Goal: Information Seeking & Learning: Learn about a topic

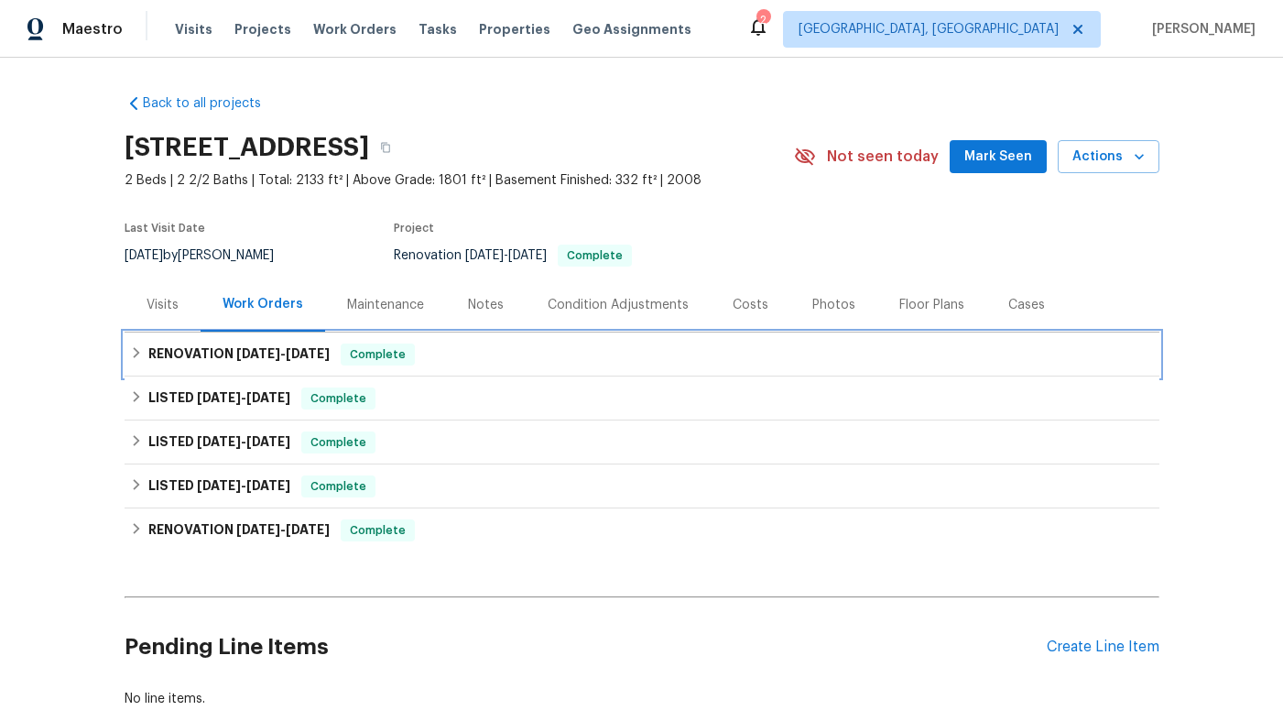
click at [526, 354] on div "RENOVATION 8/22/25 - 9/1/25 Complete" at bounding box center [642, 355] width 1024 height 22
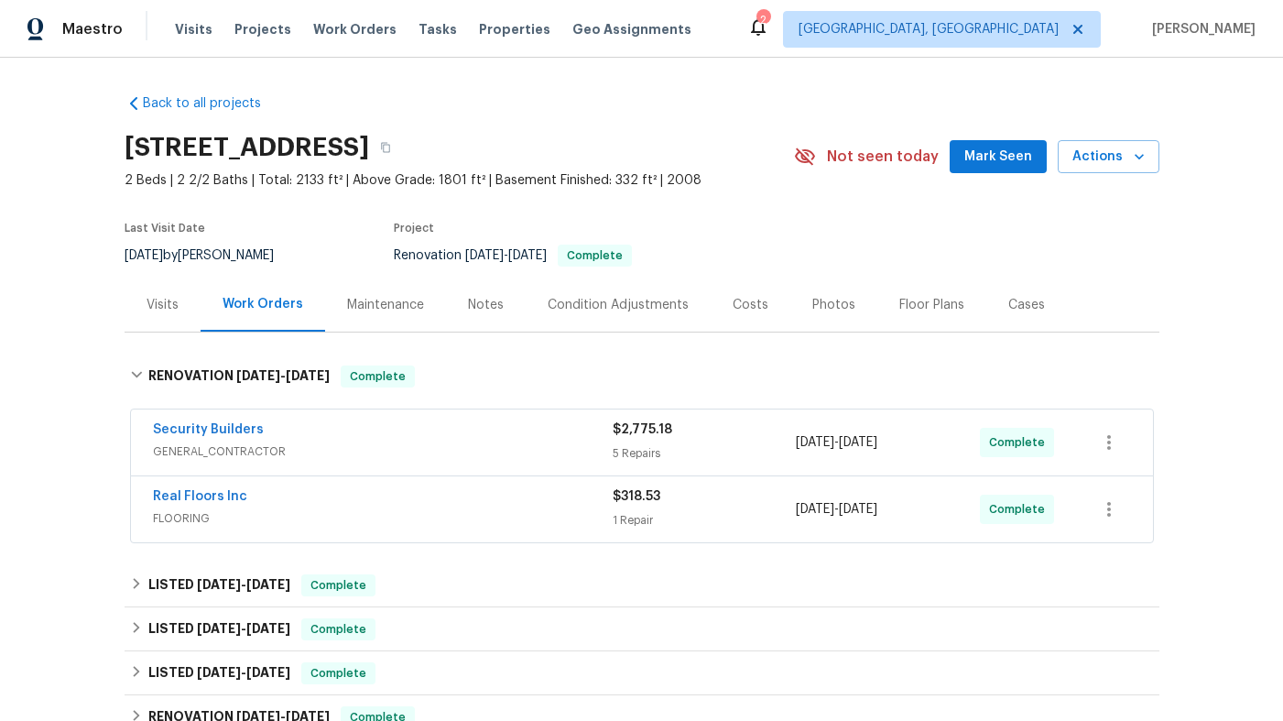
click at [502, 494] on div "Real Floors Inc" at bounding box center [383, 498] width 460 height 22
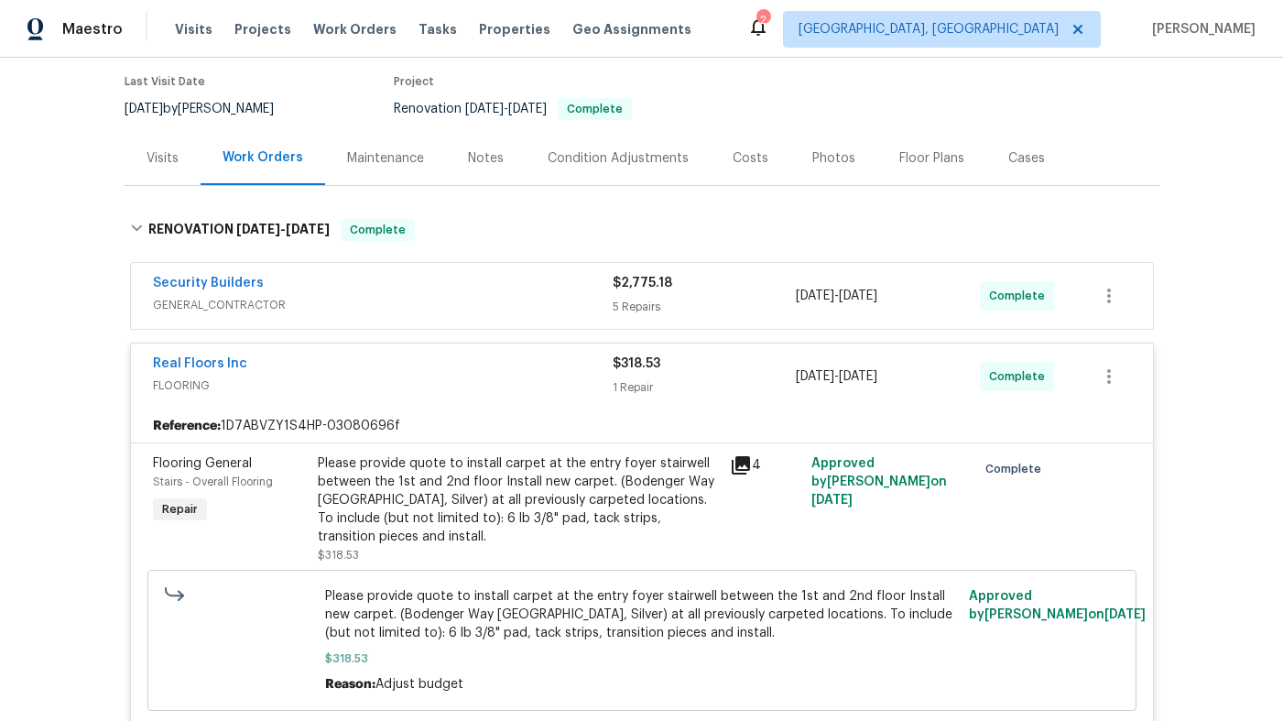
scroll to position [147, 0]
click at [737, 456] on icon at bounding box center [741, 464] width 18 height 18
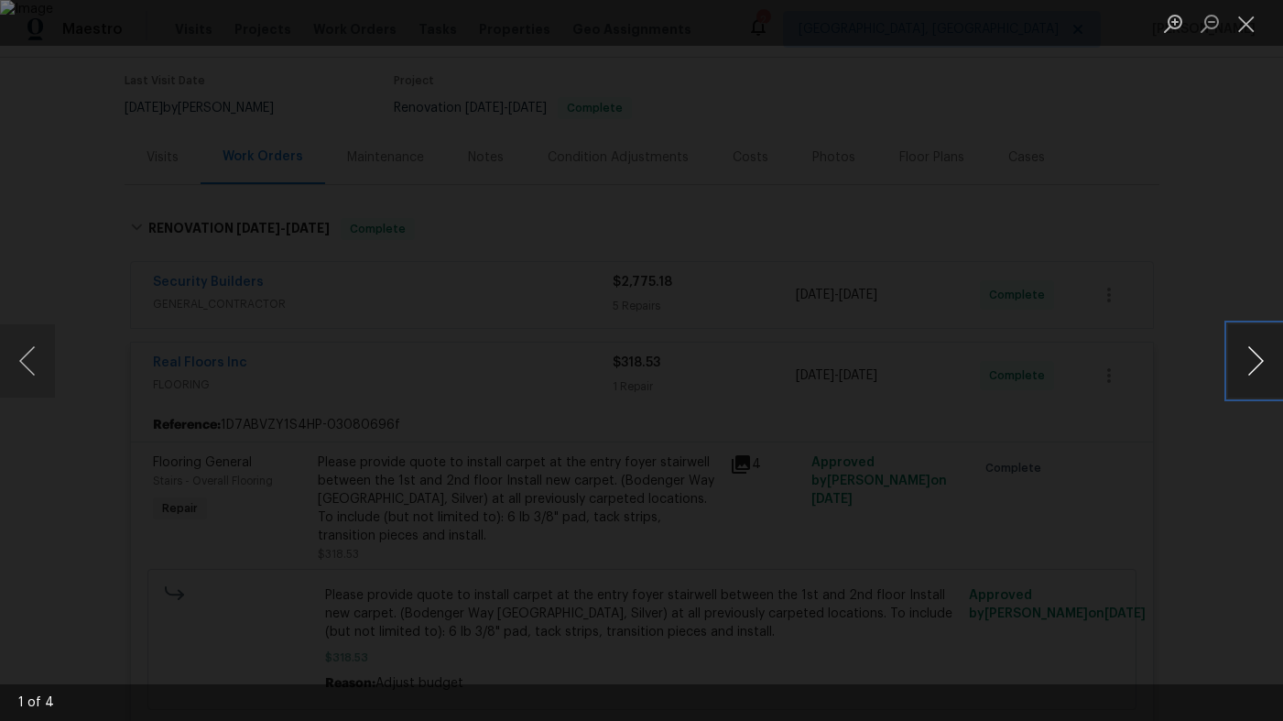
click at [1252, 363] on button "Next image" at bounding box center [1255, 360] width 55 height 73
click at [1251, 363] on button "Next image" at bounding box center [1255, 360] width 55 height 73
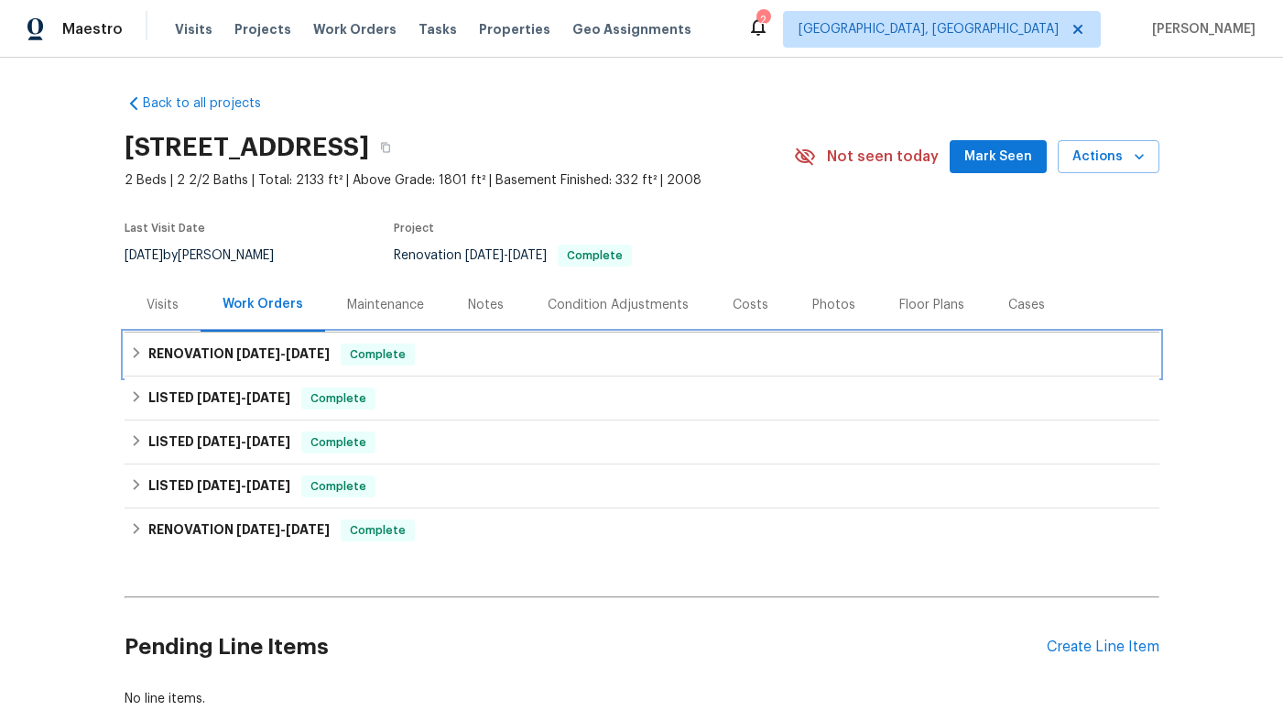
click at [308, 347] on span "9/1/25" at bounding box center [308, 353] width 44 height 13
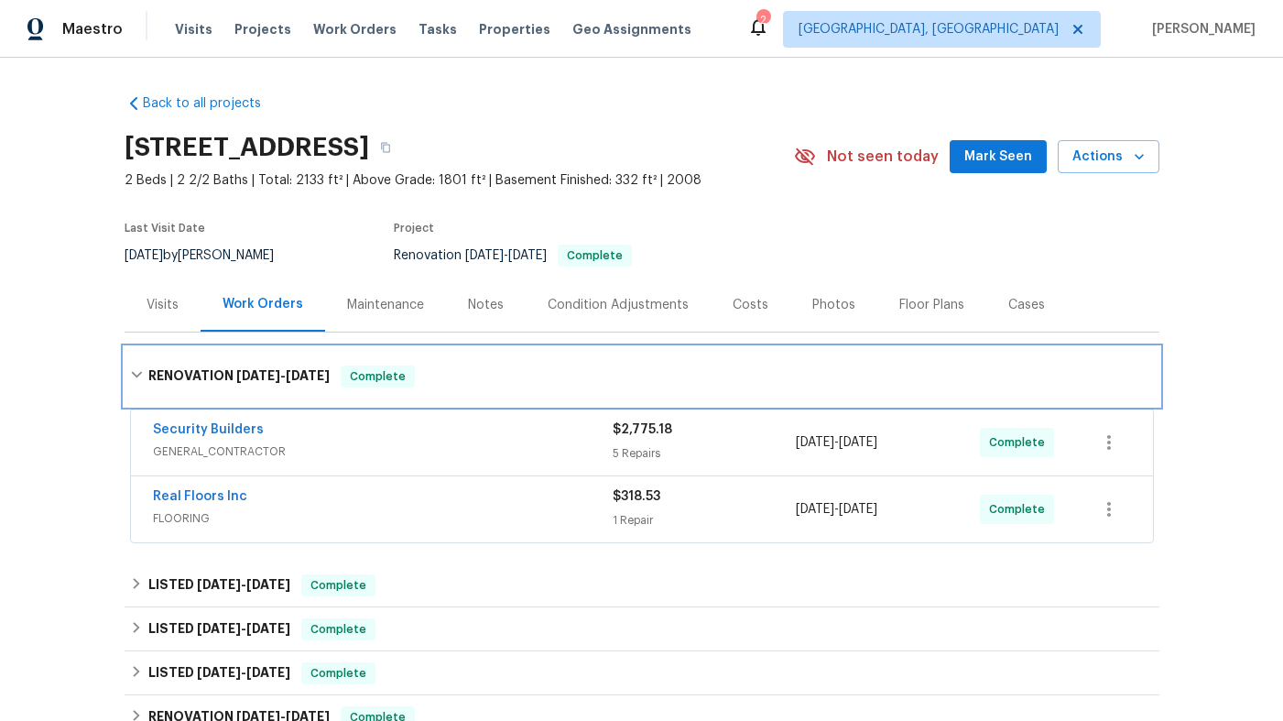
scroll to position [299, 0]
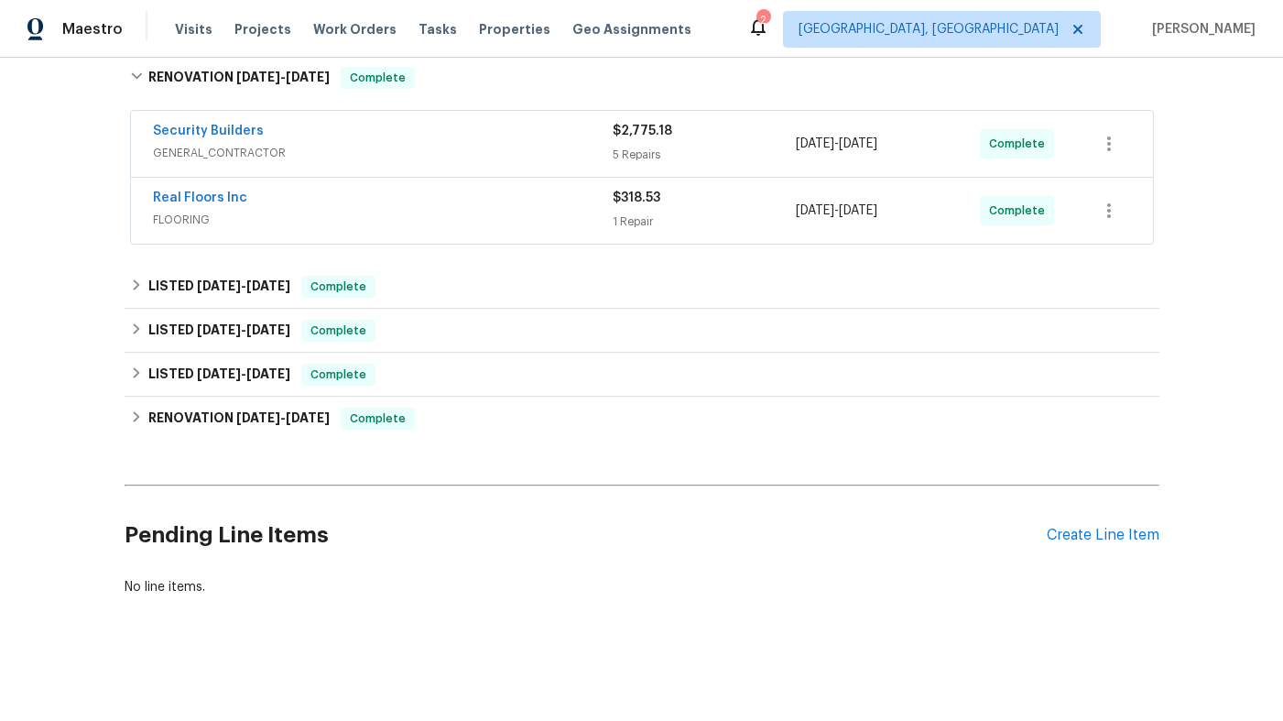
click at [370, 194] on div "Real Floors Inc" at bounding box center [383, 200] width 460 height 22
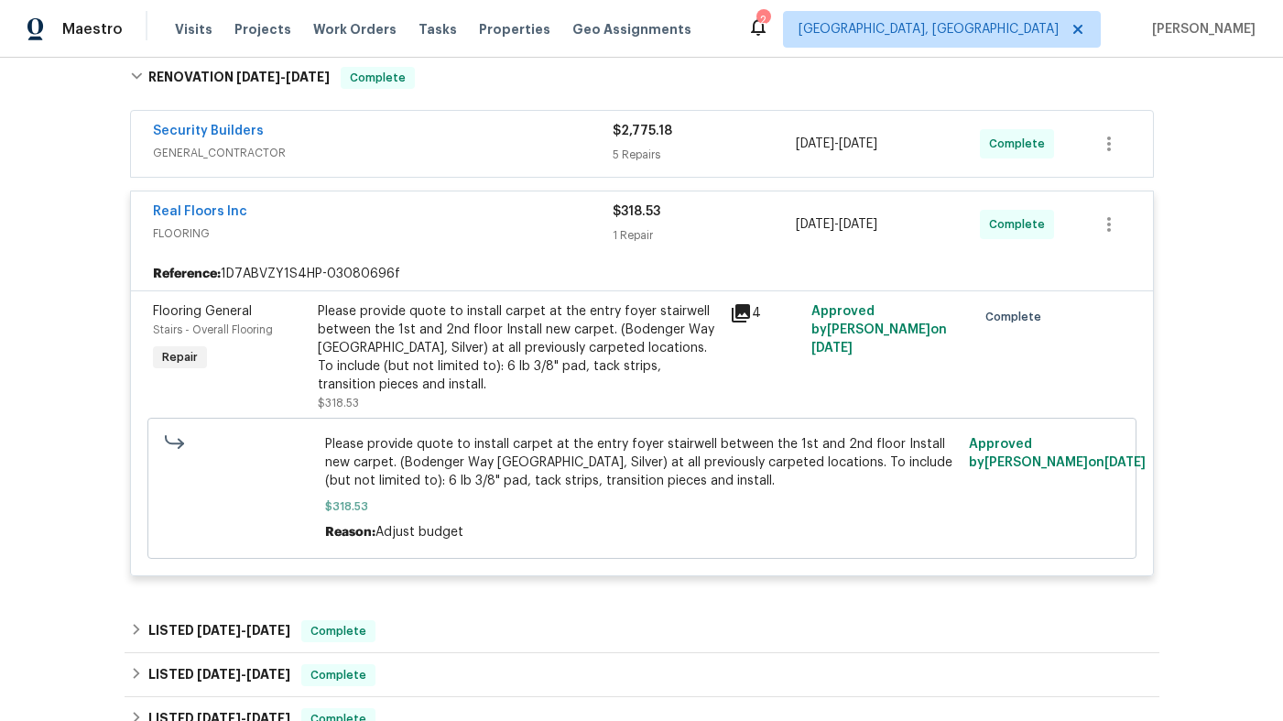
scroll to position [305, 0]
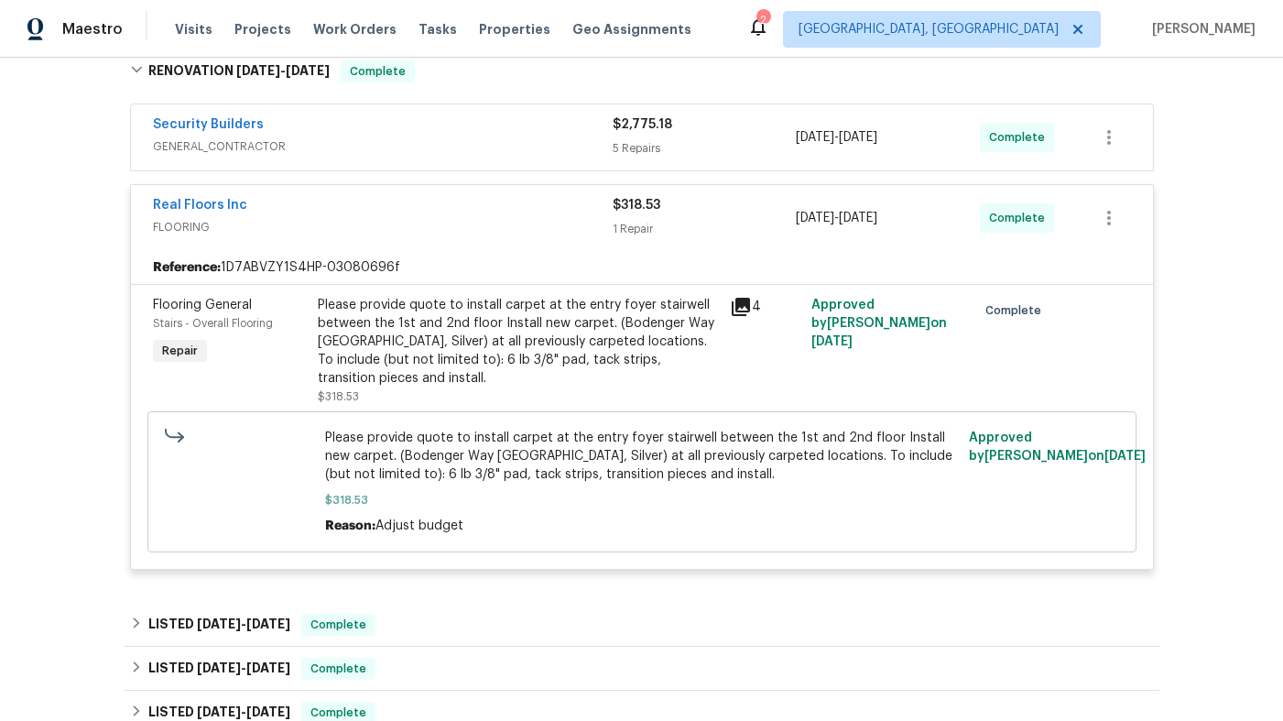
click at [748, 301] on icon at bounding box center [741, 307] width 18 height 18
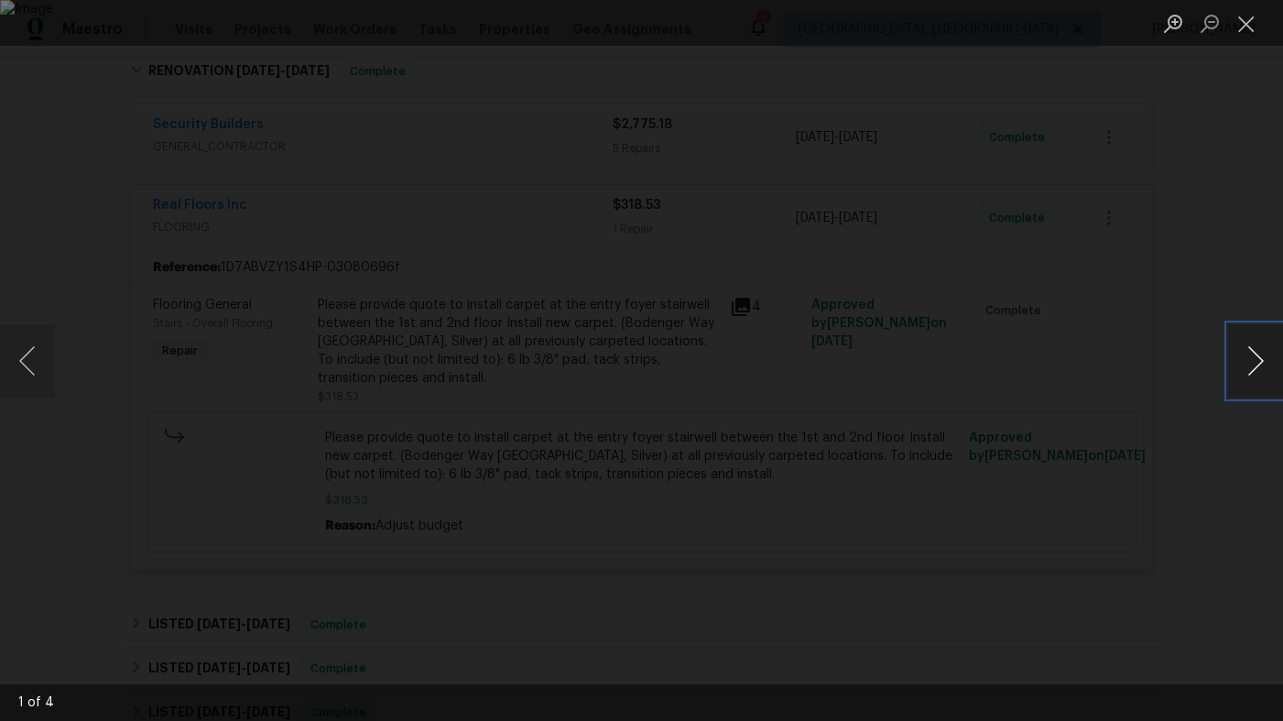
click at [1260, 355] on button "Next image" at bounding box center [1255, 360] width 55 height 73
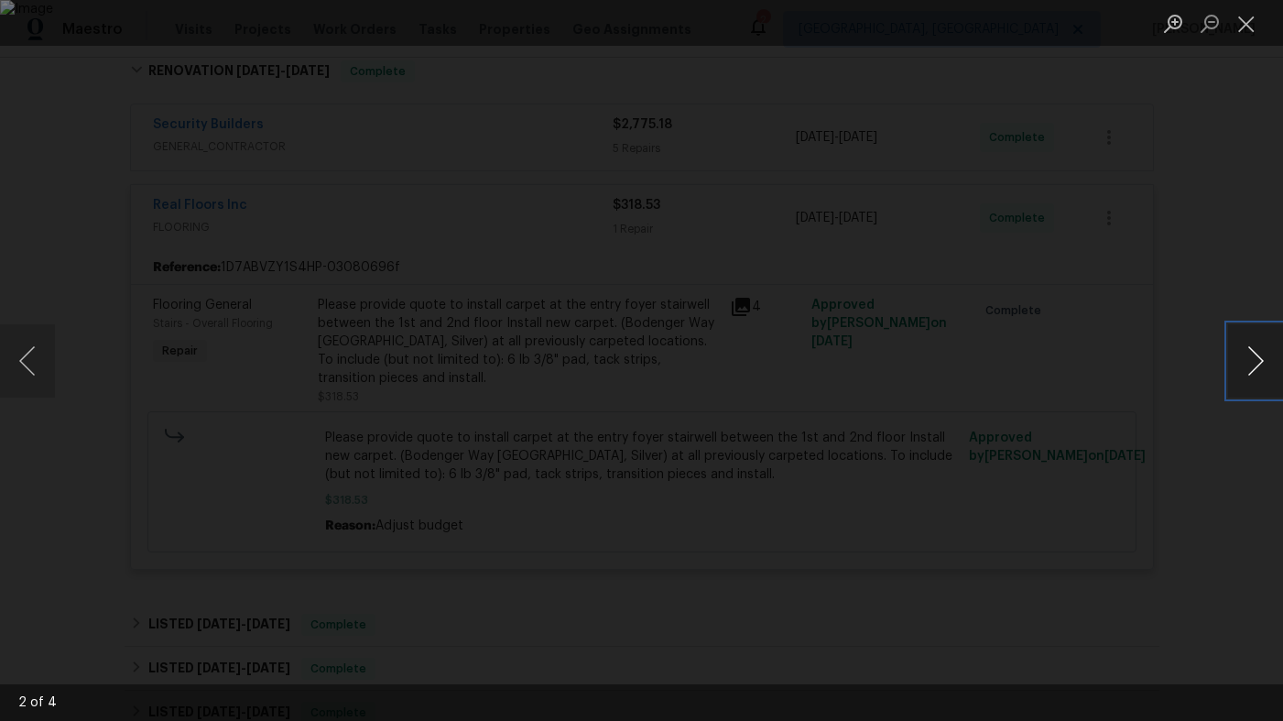
click at [1260, 355] on button "Next image" at bounding box center [1255, 360] width 55 height 73
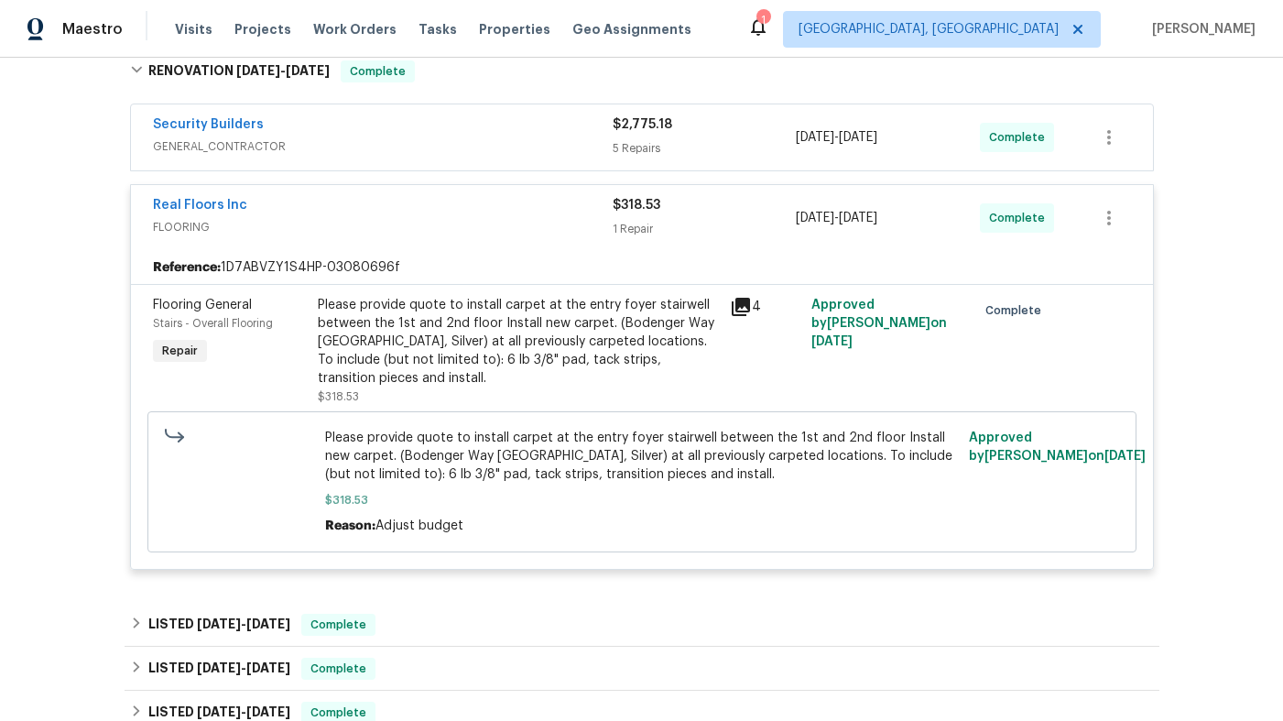
scroll to position [0, 0]
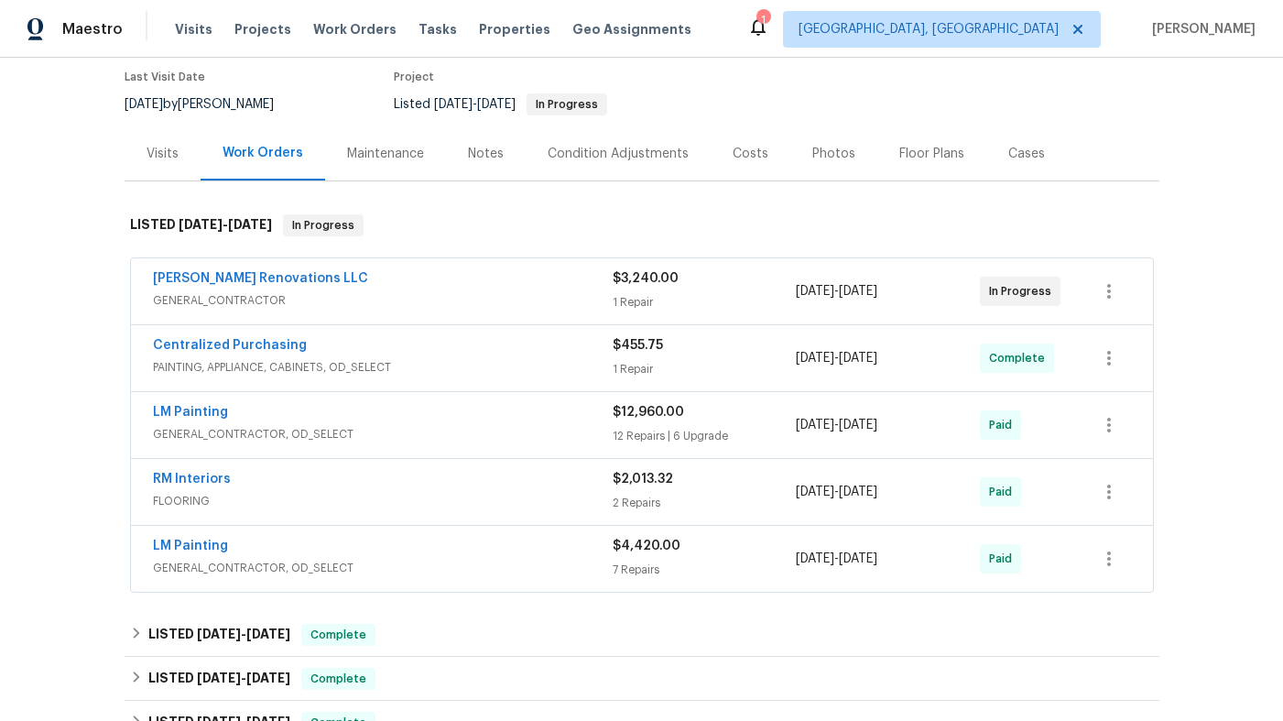
scroll to position [152, 0]
click at [530, 283] on div "[PERSON_NAME] Renovations LLC" at bounding box center [383, 279] width 460 height 22
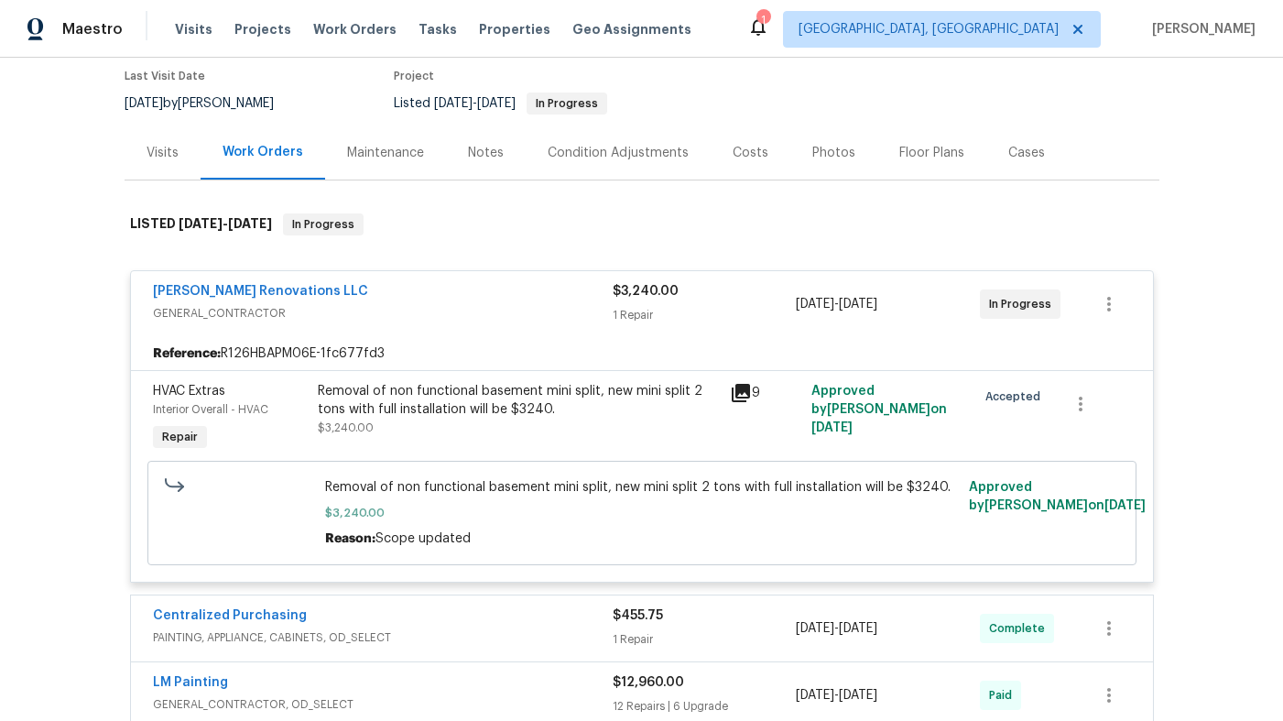
click at [530, 282] on div "[PERSON_NAME] Renovations LLC" at bounding box center [383, 293] width 460 height 22
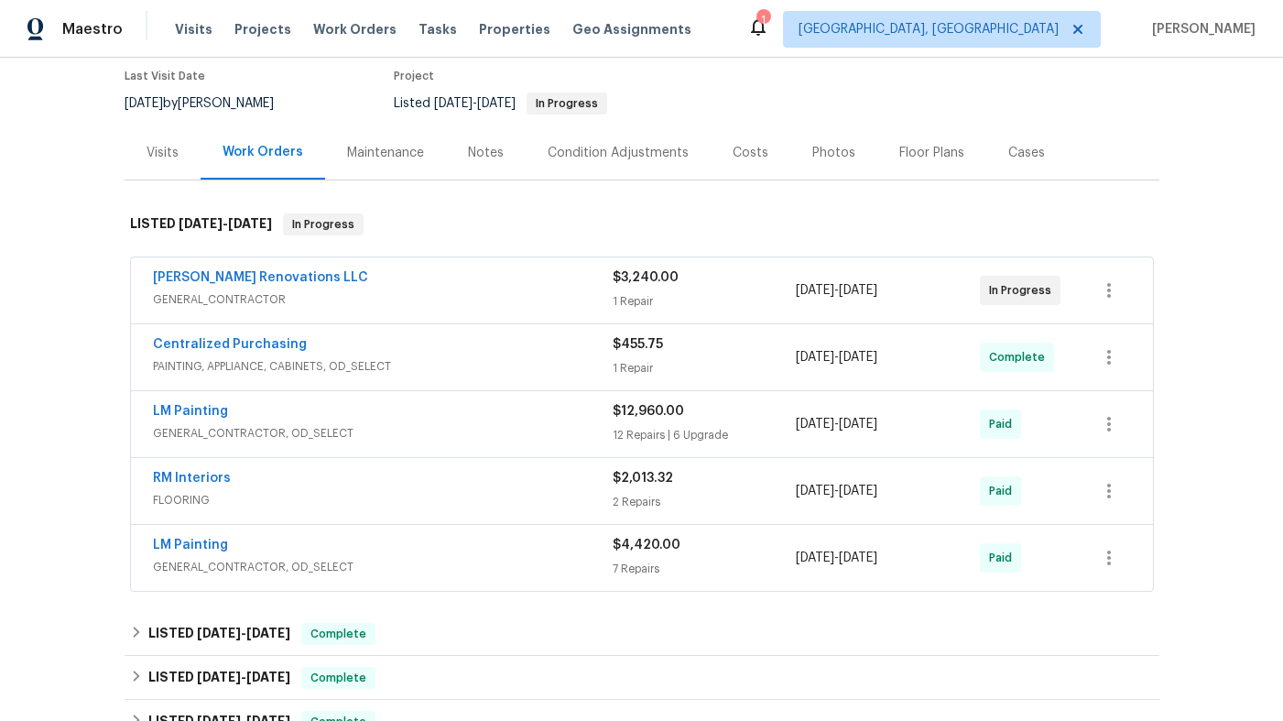
click at [516, 388] on div "Centralized Purchasing PAINTING, APPLIANCE, CABINETS, OD_SELECT $455.75 1 Repai…" at bounding box center [642, 357] width 1022 height 66
click at [519, 359] on span "PAINTING, APPLIANCE, CABINETS, OD_SELECT" at bounding box center [383, 366] width 460 height 18
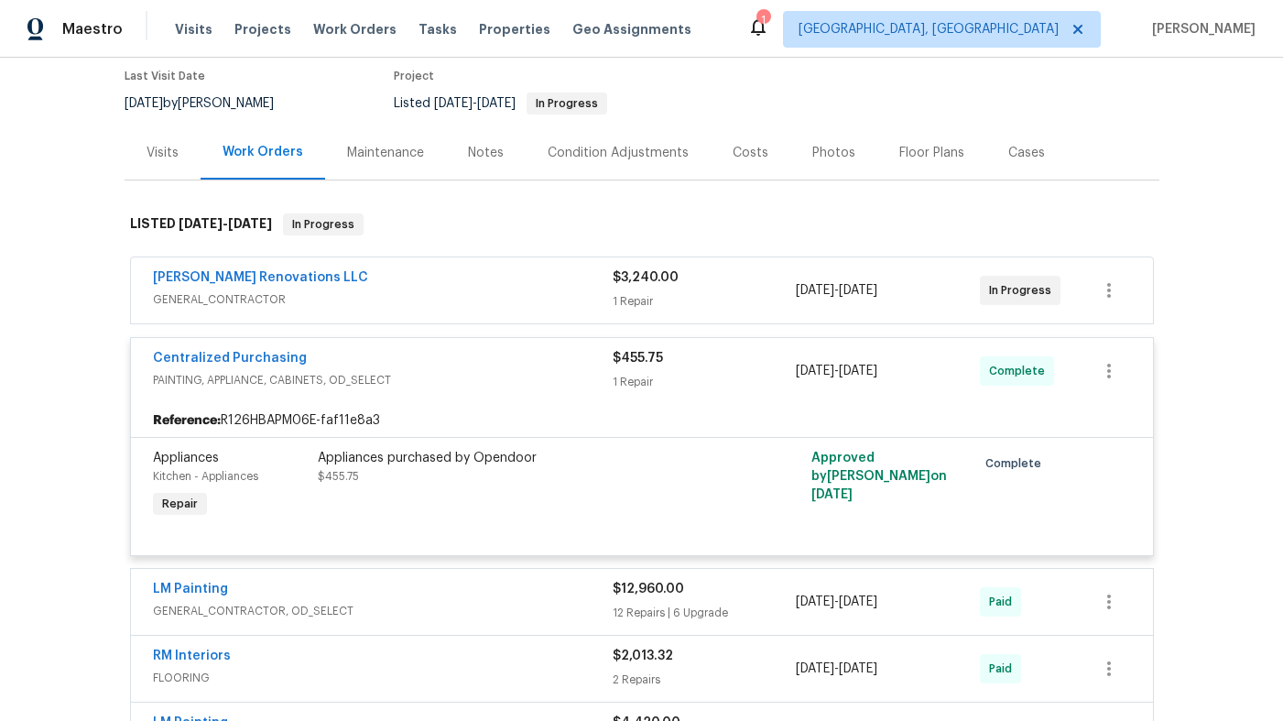
click at [519, 359] on div "Centralized Purchasing" at bounding box center [383, 360] width 460 height 22
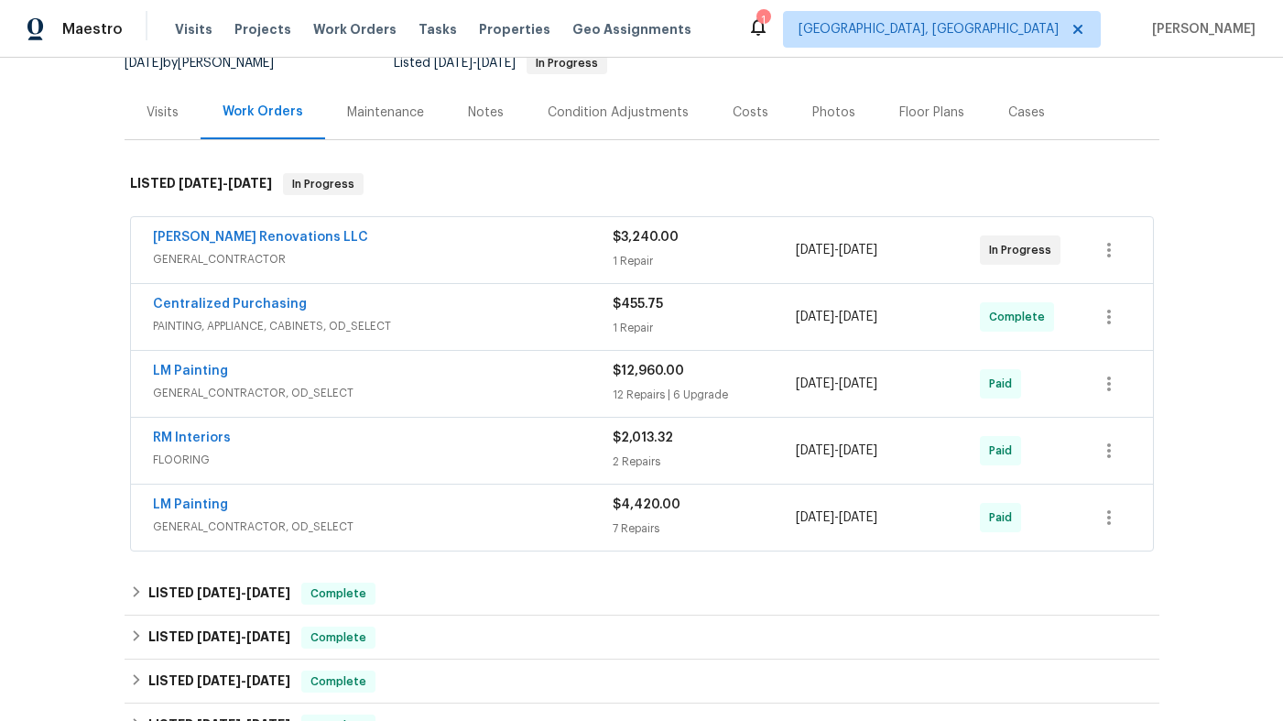
scroll to position [206, 0]
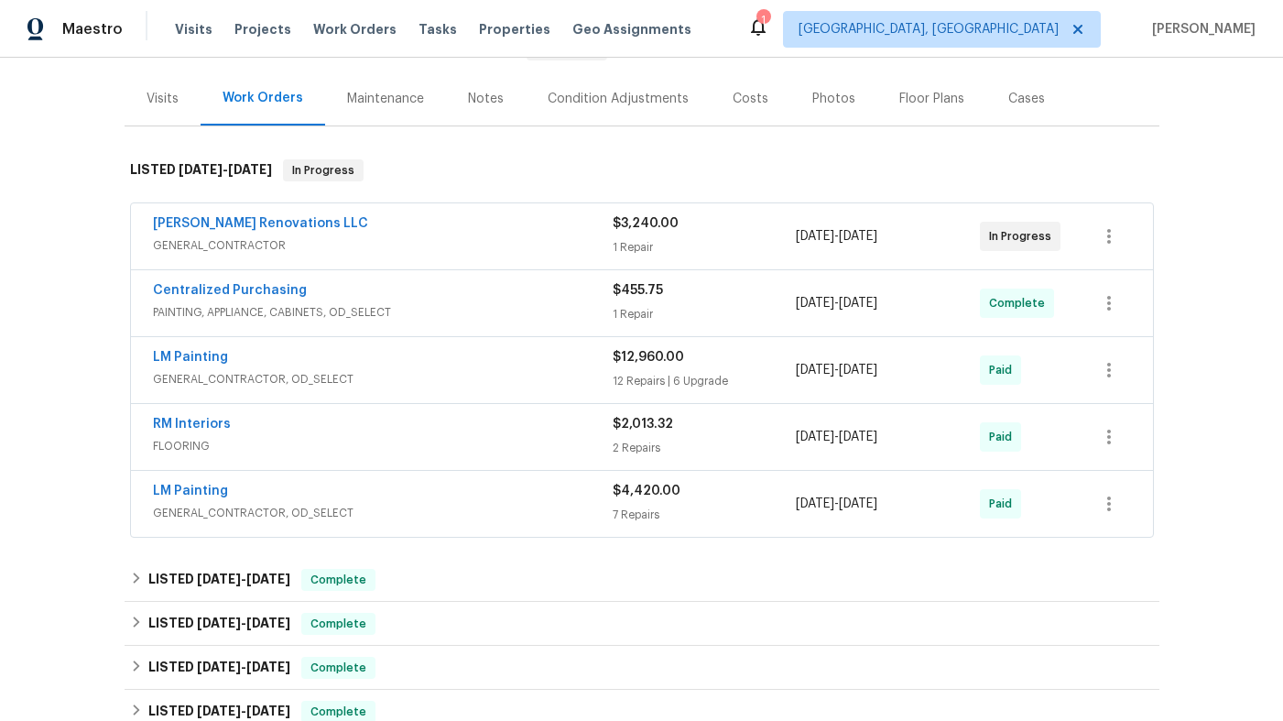
click at [517, 370] on span "GENERAL_CONTRACTOR, OD_SELECT" at bounding box center [383, 379] width 460 height 18
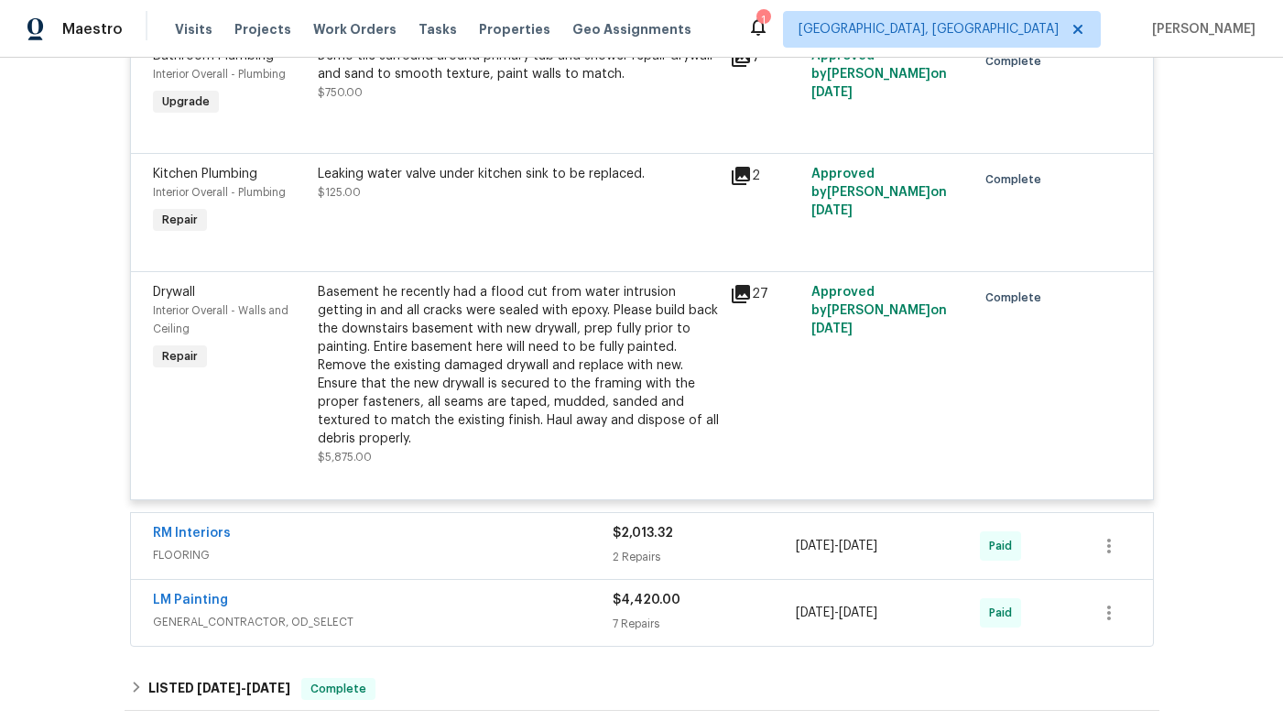
scroll to position [3576, 0]
